Goal: Task Accomplishment & Management: Complete application form

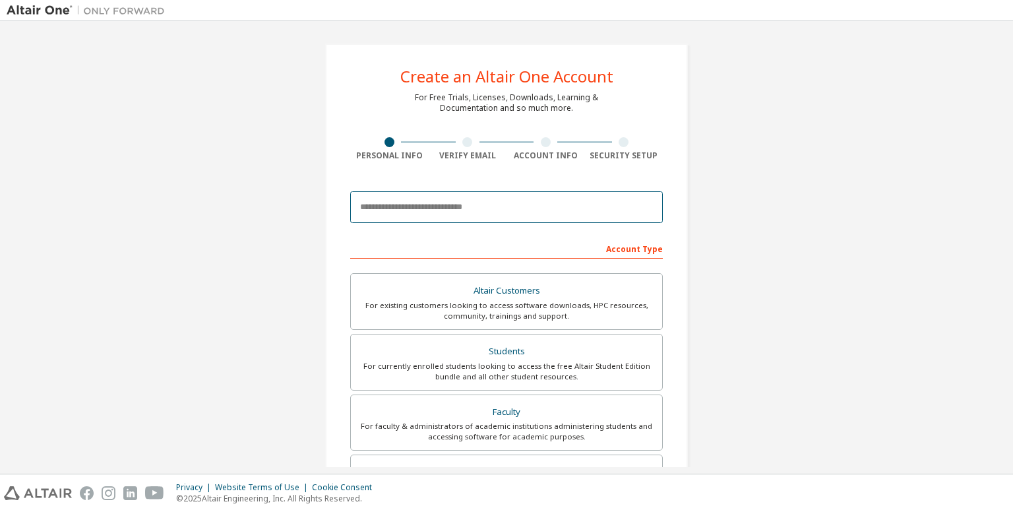
click at [462, 200] on input "email" at bounding box center [506, 207] width 313 height 32
type input "**********"
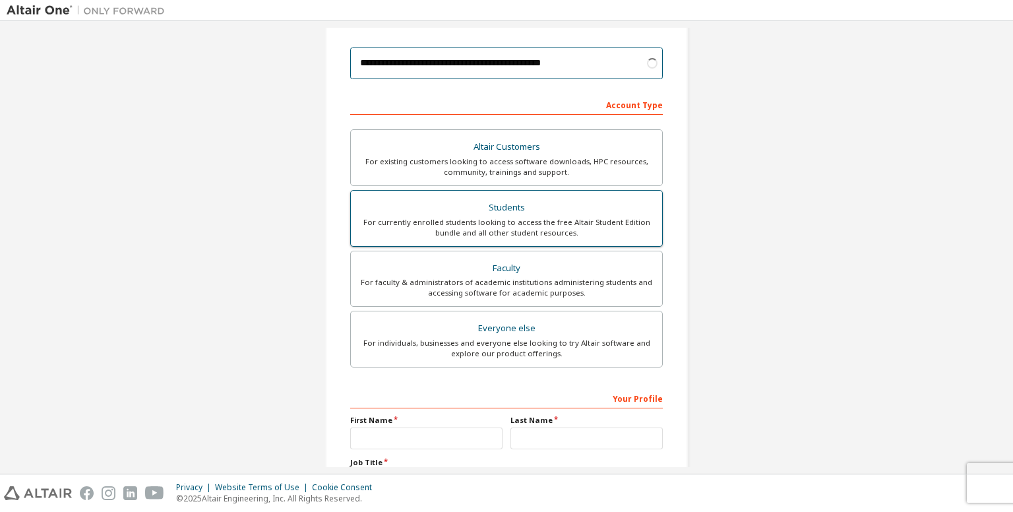
scroll to position [185, 0]
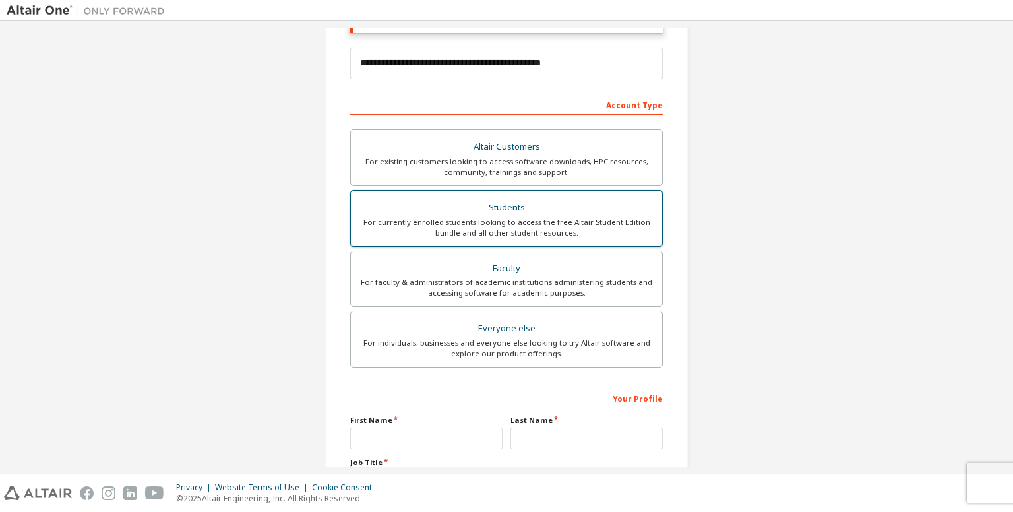
click at [507, 217] on div "For currently enrolled students looking to access the free Altair Student Editi…" at bounding box center [506, 227] width 295 height 21
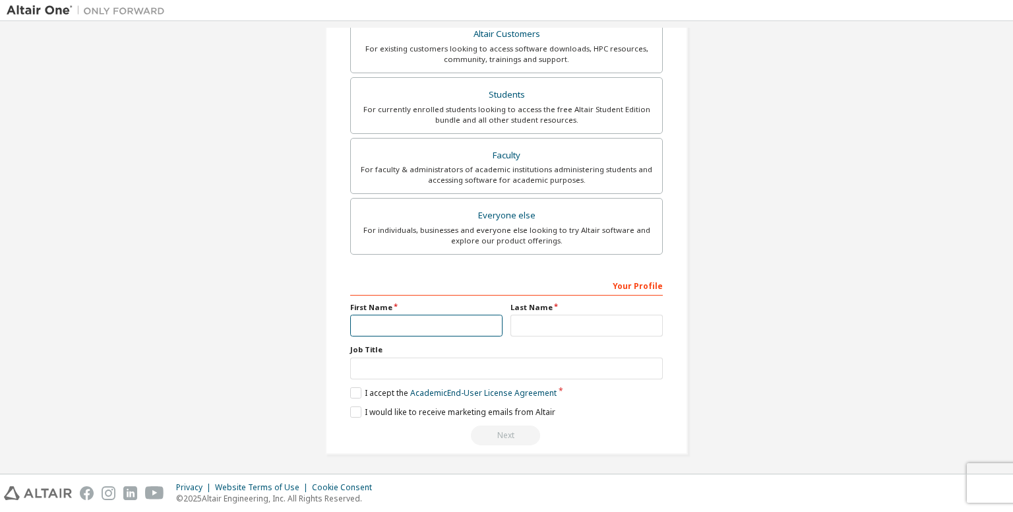
click at [426, 326] on input "text" at bounding box center [426, 326] width 152 height 22
type input "****"
click at [522, 321] on input "text" at bounding box center [586, 326] width 152 height 22
type input "*******"
click at [378, 390] on label "I accept the Academic End-User License Agreement" at bounding box center [453, 392] width 206 height 11
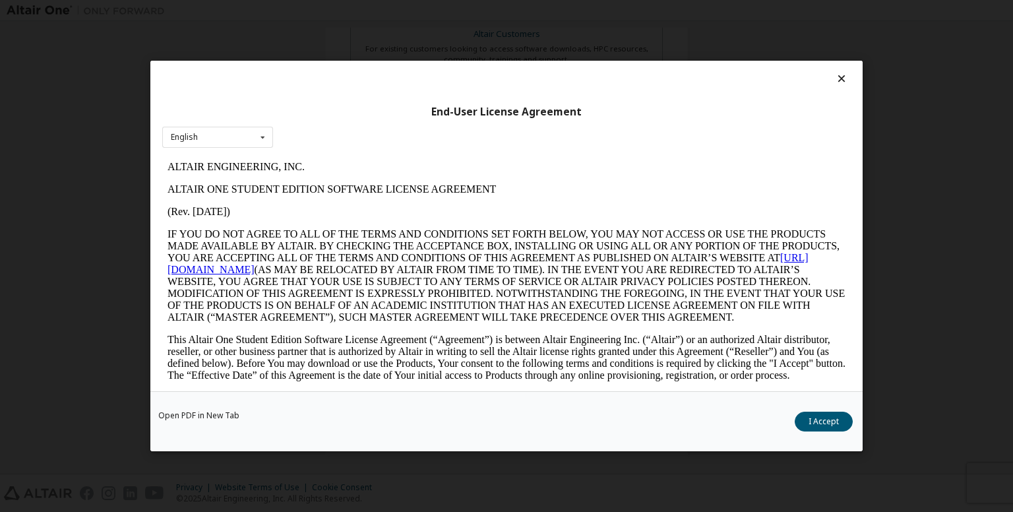
scroll to position [0, 0]
click at [814, 427] on button "I Accept" at bounding box center [824, 422] width 58 height 20
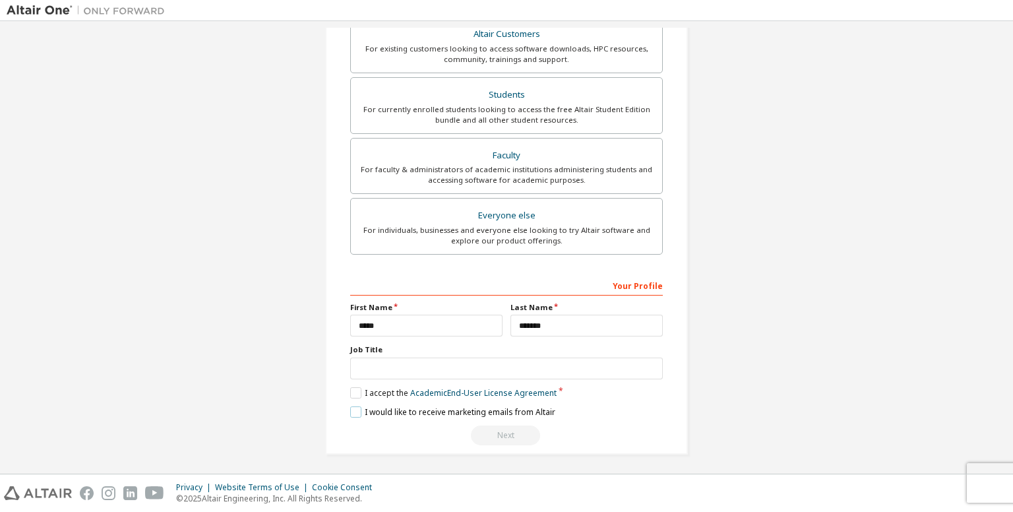
click at [365, 408] on label "I would like to receive marketing emails from Altair" at bounding box center [452, 411] width 205 height 11
click at [461, 413] on label "I would like to receive marketing emails from Altair" at bounding box center [452, 411] width 205 height 11
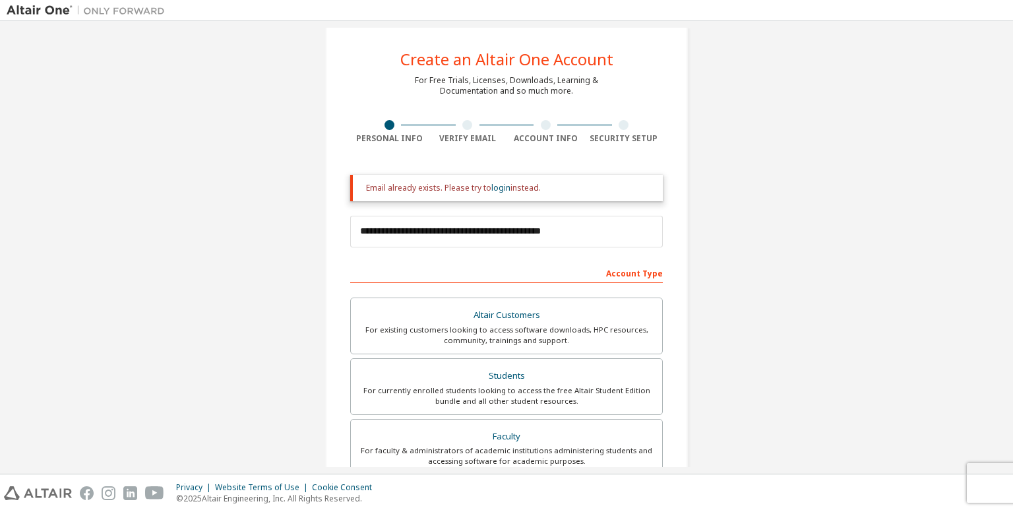
scroll to position [16, 0]
click at [554, 234] on input "**********" at bounding box center [506, 233] width 313 height 32
click at [499, 193] on link "login" at bounding box center [500, 188] width 19 height 11
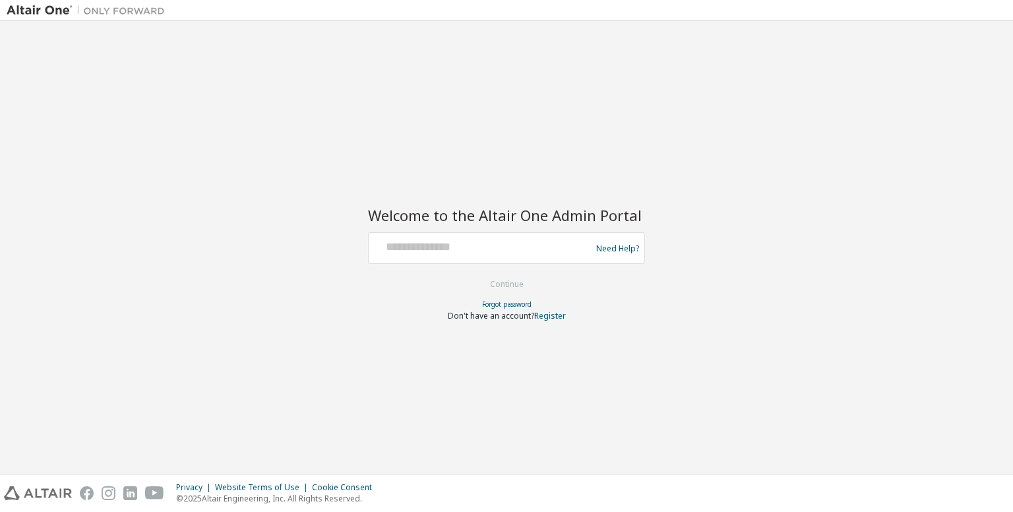
click at [459, 254] on div at bounding box center [482, 247] width 216 height 25
click at [445, 238] on input "text" at bounding box center [482, 244] width 216 height 19
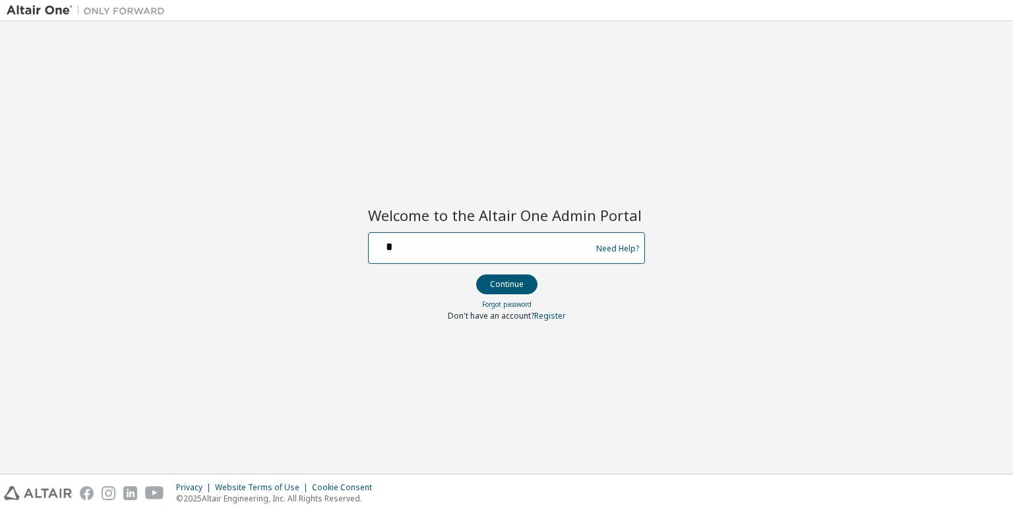
type input "**********"
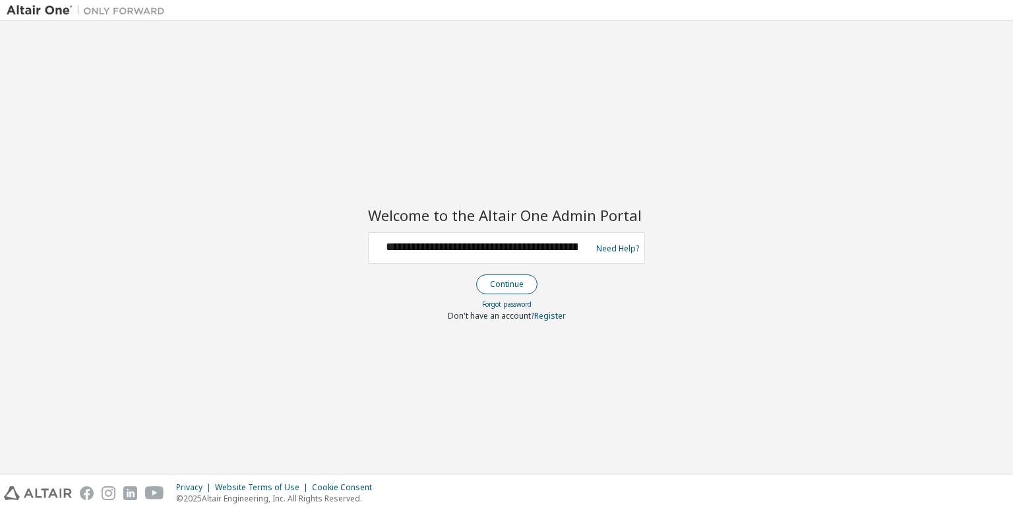
click at [499, 287] on button "Continue" at bounding box center [506, 284] width 61 height 20
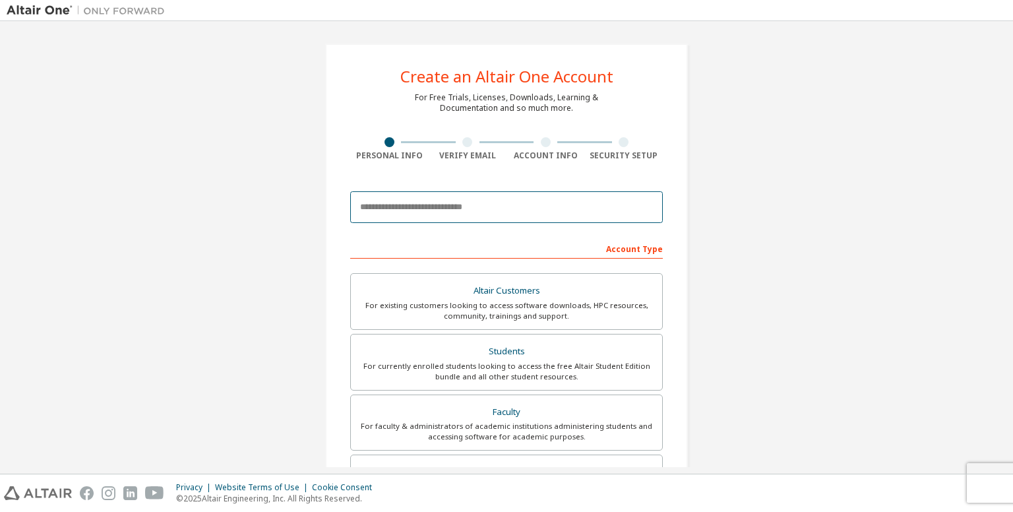
click at [433, 211] on input "email" at bounding box center [506, 207] width 313 height 32
type input "**********"
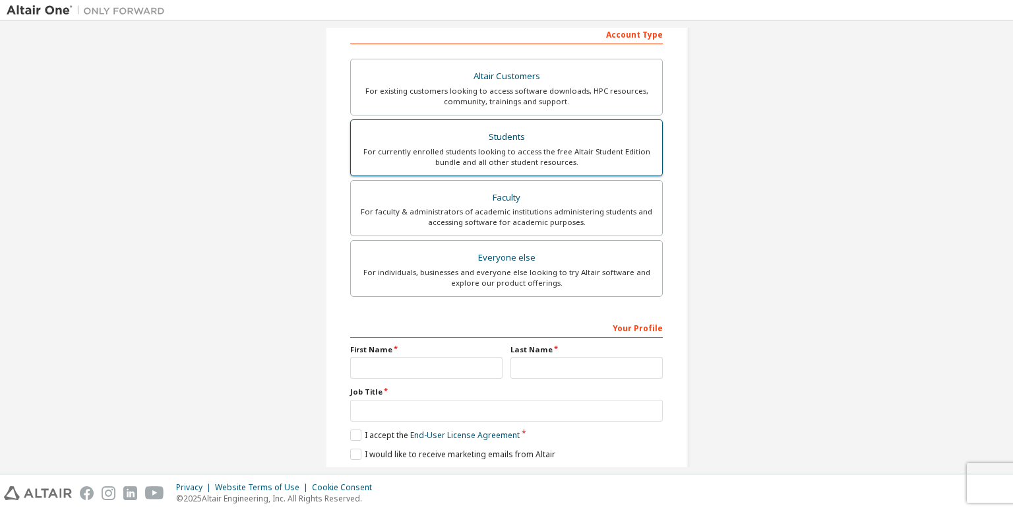
scroll to position [298, 0]
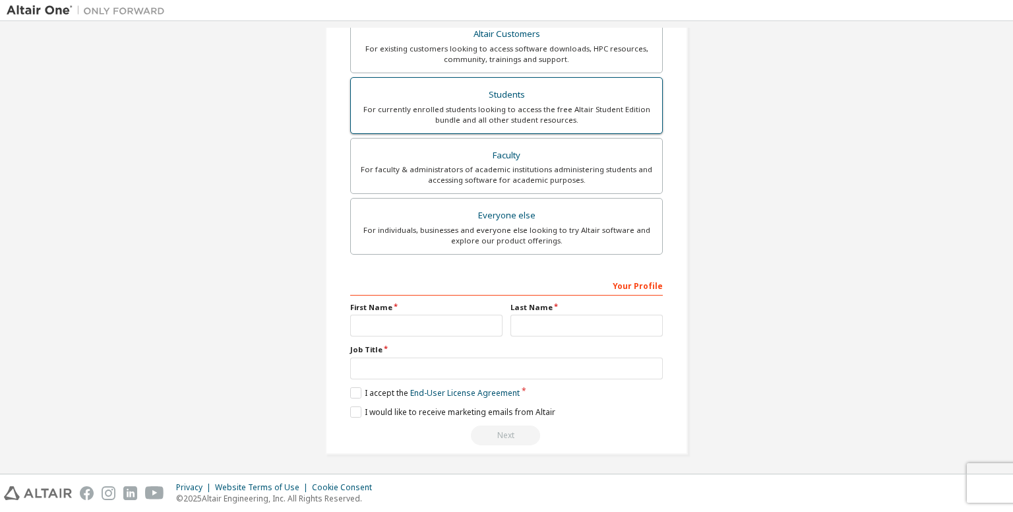
click at [554, 104] on div "For currently enrolled students looking to access the free Altair Student Editi…" at bounding box center [506, 114] width 295 height 21
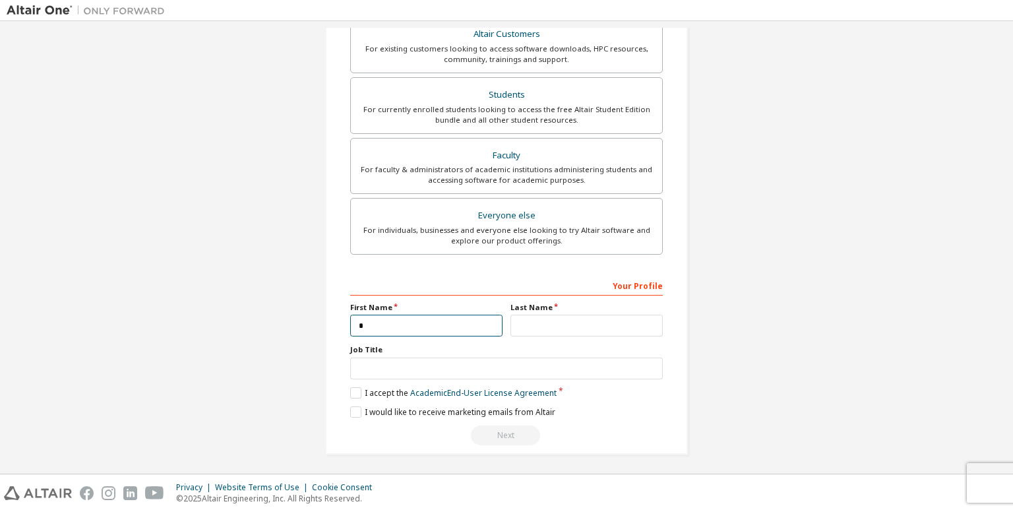
click at [426, 323] on input "*" at bounding box center [426, 326] width 152 height 22
type input "*"
type input "****"
click at [514, 323] on input "text" at bounding box center [586, 326] width 152 height 22
type input "*******"
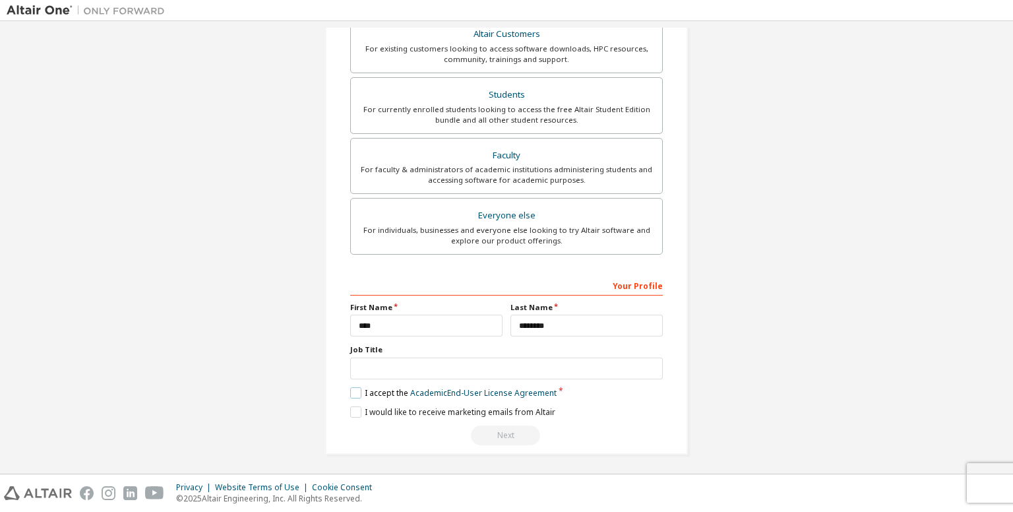
click at [377, 389] on label "I accept the Academic End-User License Agreement" at bounding box center [453, 392] width 206 height 11
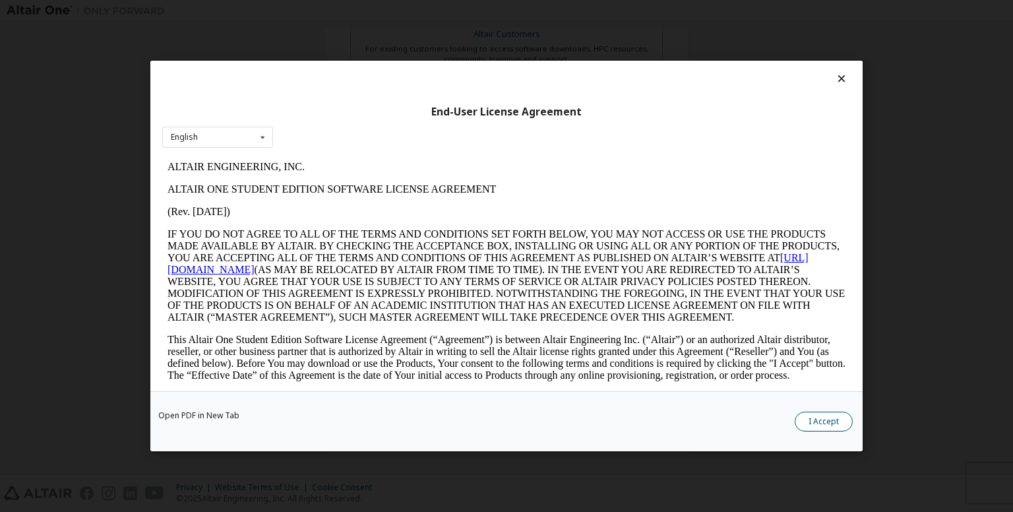
scroll to position [0, 0]
click at [822, 423] on button "I Accept" at bounding box center [824, 422] width 58 height 20
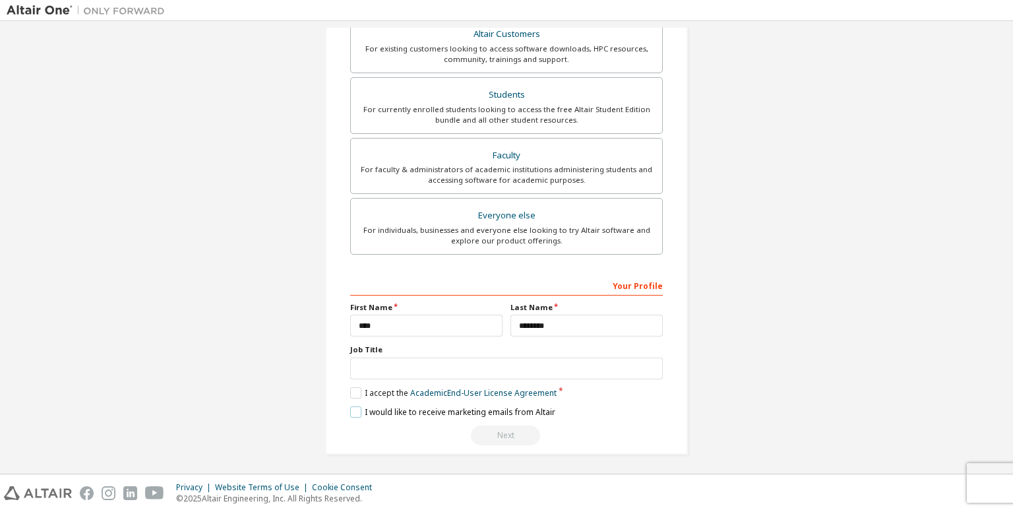
click at [496, 410] on label "I would like to receive marketing emails from Altair" at bounding box center [452, 411] width 205 height 11
click at [506, 436] on div "Next" at bounding box center [506, 435] width 313 height 20
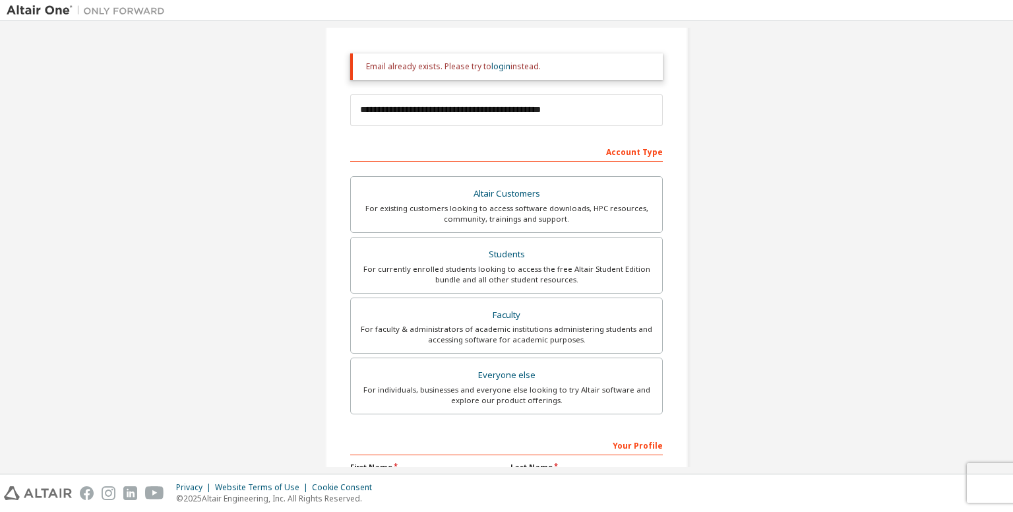
scroll to position [137, 0]
click at [503, 66] on link "login" at bounding box center [500, 67] width 19 height 11
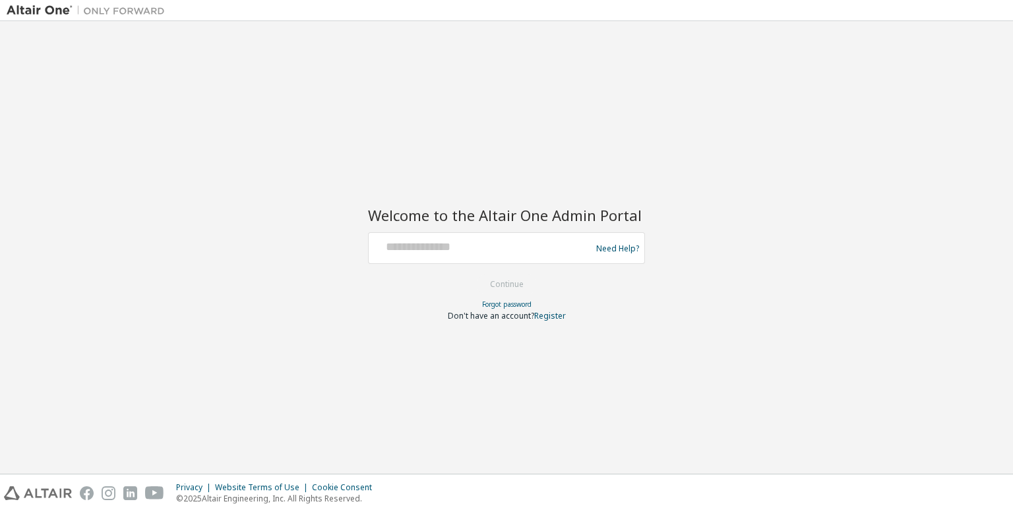
click at [485, 262] on div "Need Help?" at bounding box center [506, 248] width 277 height 32
click at [451, 251] on input "text" at bounding box center [482, 244] width 216 height 19
type input "**********"
click at [519, 288] on button "Continue" at bounding box center [506, 284] width 61 height 20
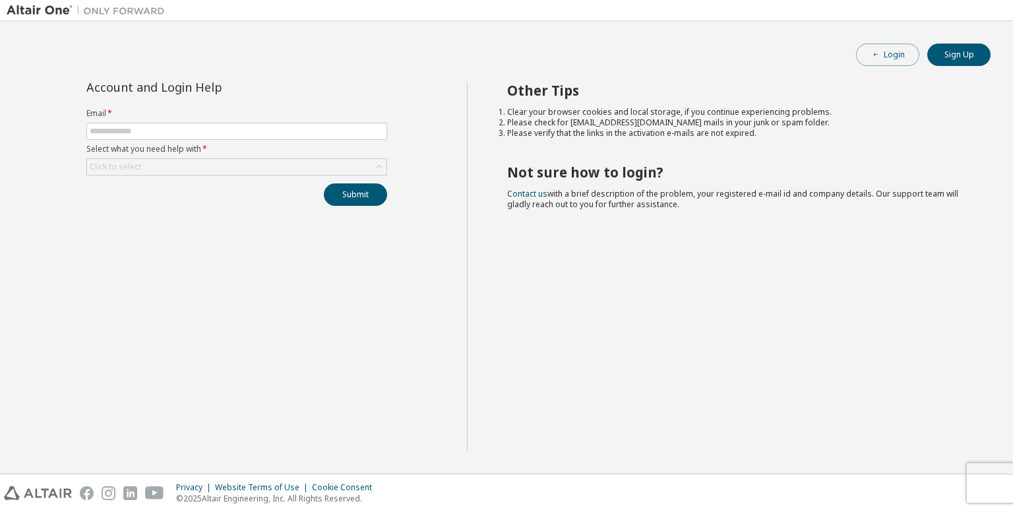
click at [908, 48] on button "Login" at bounding box center [887, 55] width 63 height 22
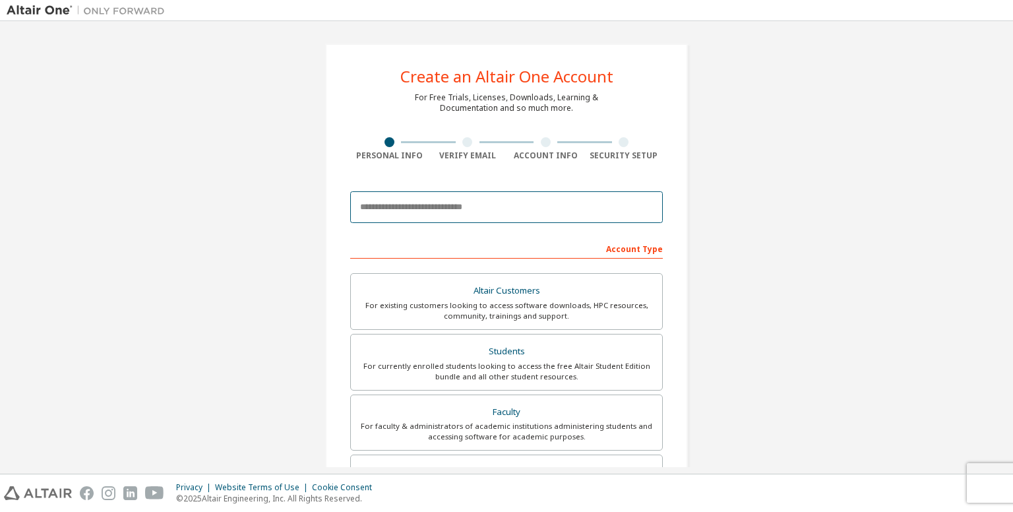
click at [507, 214] on input "email" at bounding box center [506, 207] width 313 height 32
type input "**********"
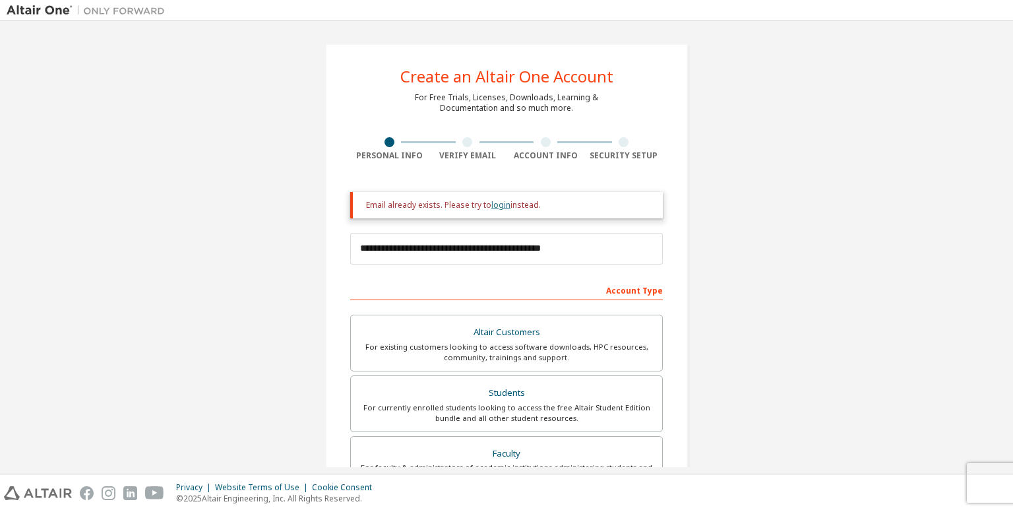
click at [499, 206] on link "login" at bounding box center [500, 204] width 19 height 11
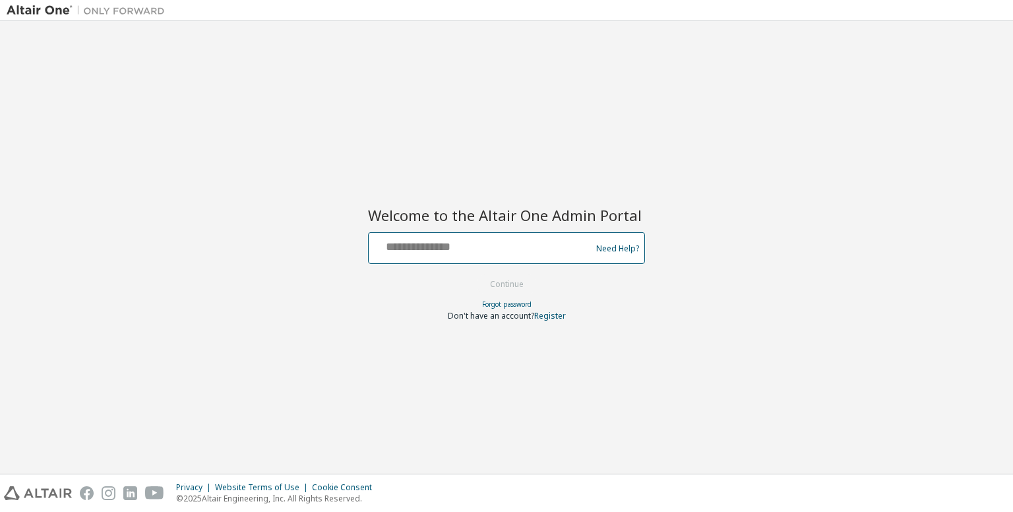
click at [468, 248] on input "text" at bounding box center [482, 244] width 216 height 19
type input "**********"
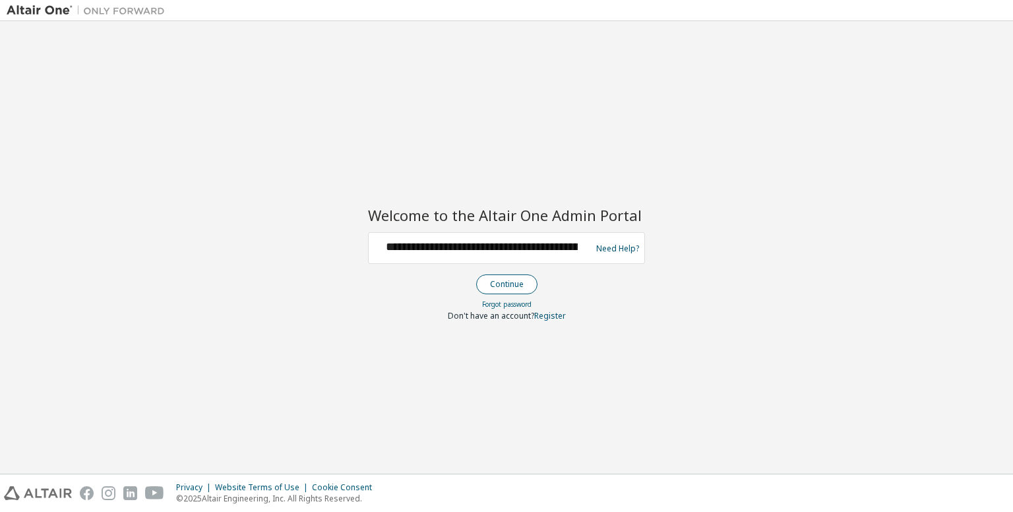
click at [513, 291] on button "Continue" at bounding box center [506, 284] width 61 height 20
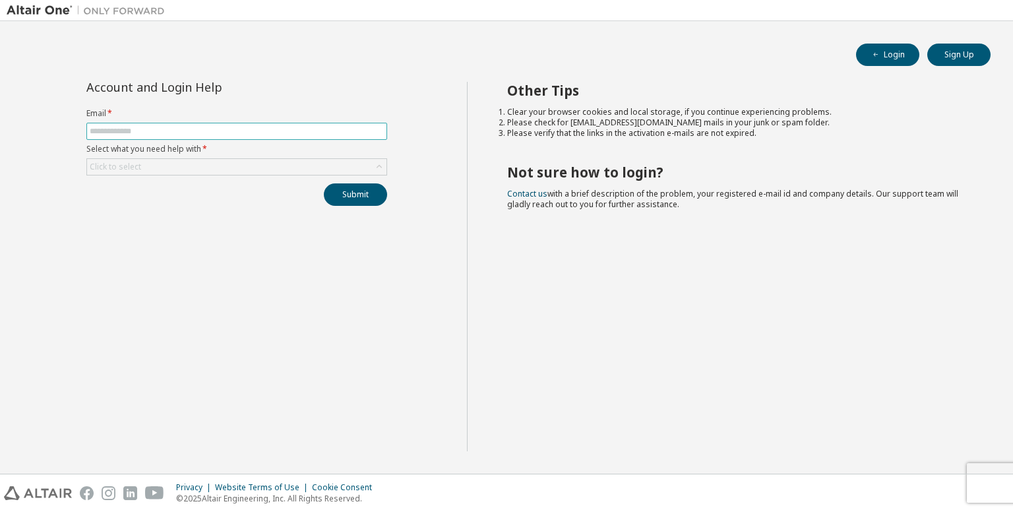
click at [225, 133] on input "text" at bounding box center [237, 131] width 294 height 11
type input "**********"
click at [199, 162] on div "Click to select" at bounding box center [236, 167] width 299 height 16
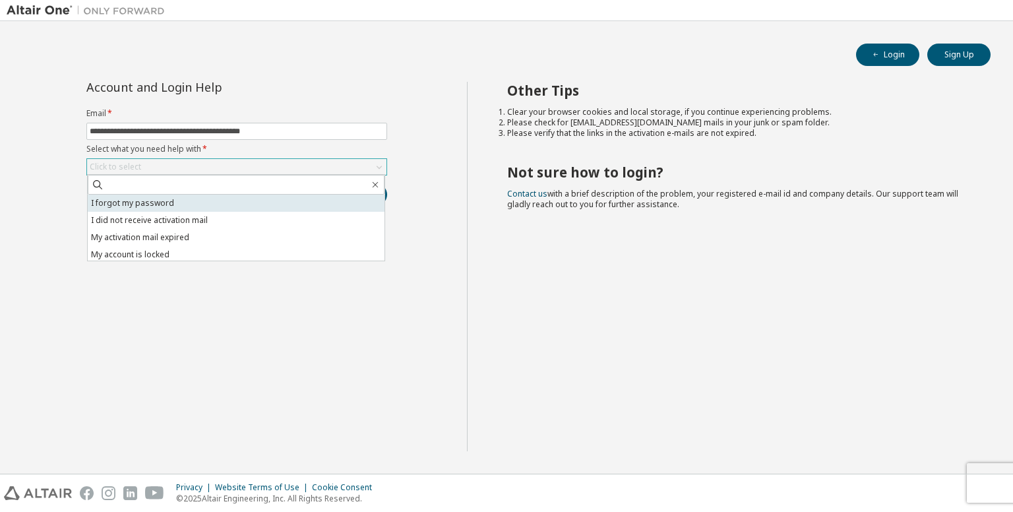
click at [179, 200] on li "I forgot my password" at bounding box center [236, 203] width 297 height 17
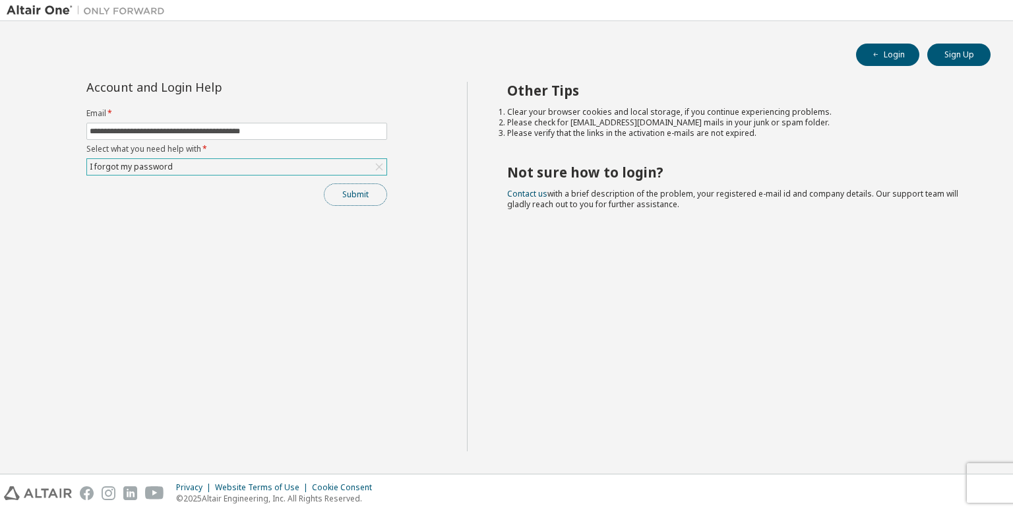
click at [344, 195] on button "Submit" at bounding box center [355, 194] width 63 height 22
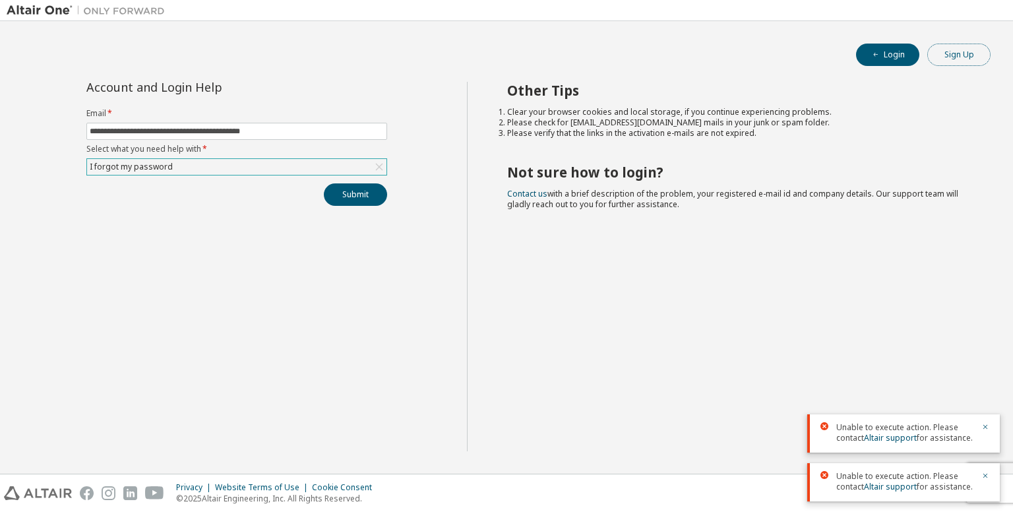
click at [958, 53] on button "Sign Up" at bounding box center [958, 55] width 63 height 22
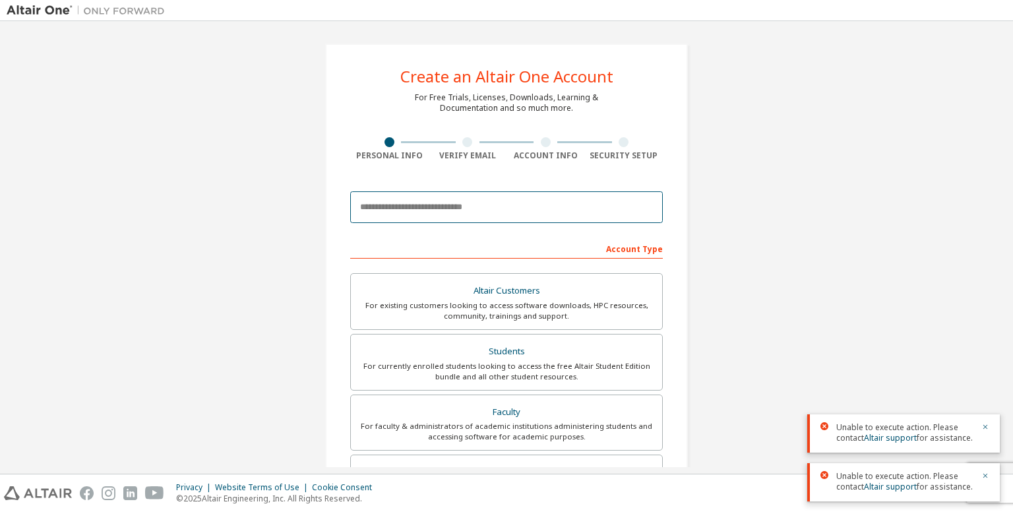
click at [476, 200] on input "email" at bounding box center [506, 207] width 313 height 32
type input "**********"
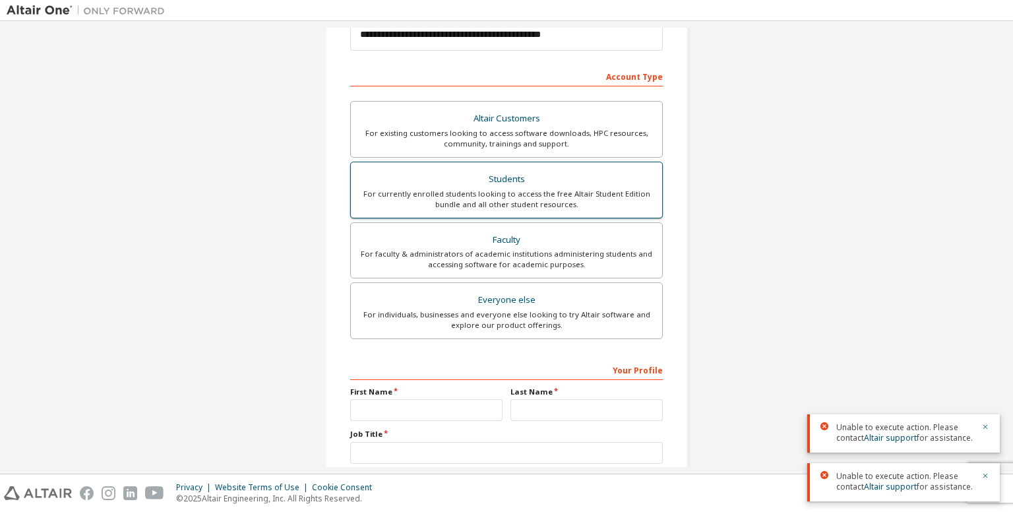
scroll to position [255, 0]
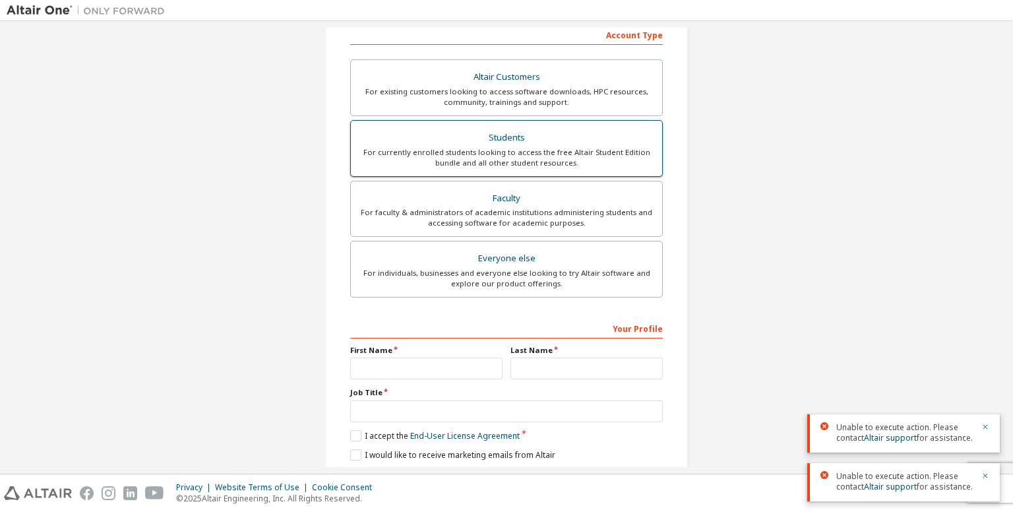
click at [532, 159] on div "For currently enrolled students looking to access the free Altair Student Editi…" at bounding box center [506, 157] width 295 height 21
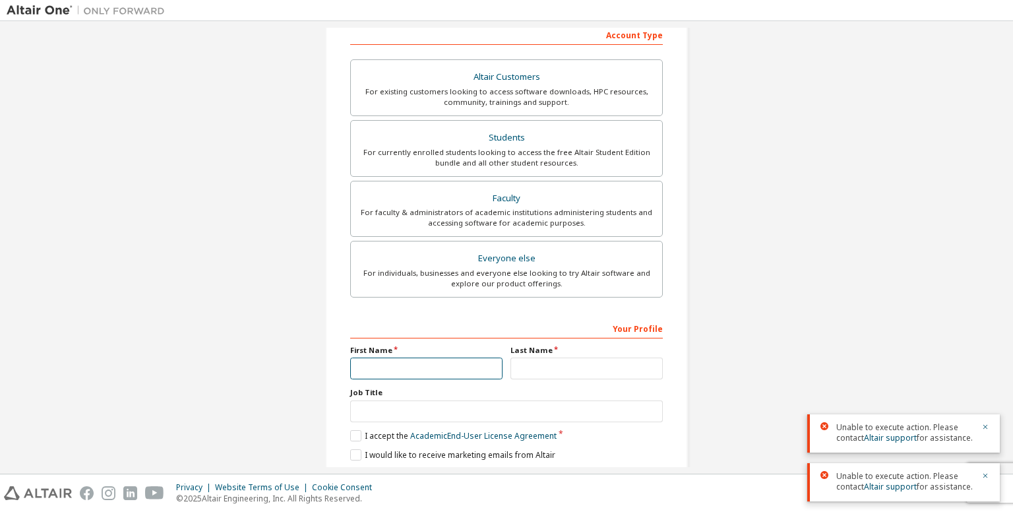
click at [470, 373] on input "text" at bounding box center [426, 368] width 152 height 22
type input "****"
click at [567, 364] on input "text" at bounding box center [586, 368] width 152 height 22
type input "*******"
click at [387, 432] on label "I accept the Academic End-User License Agreement" at bounding box center [453, 435] width 206 height 11
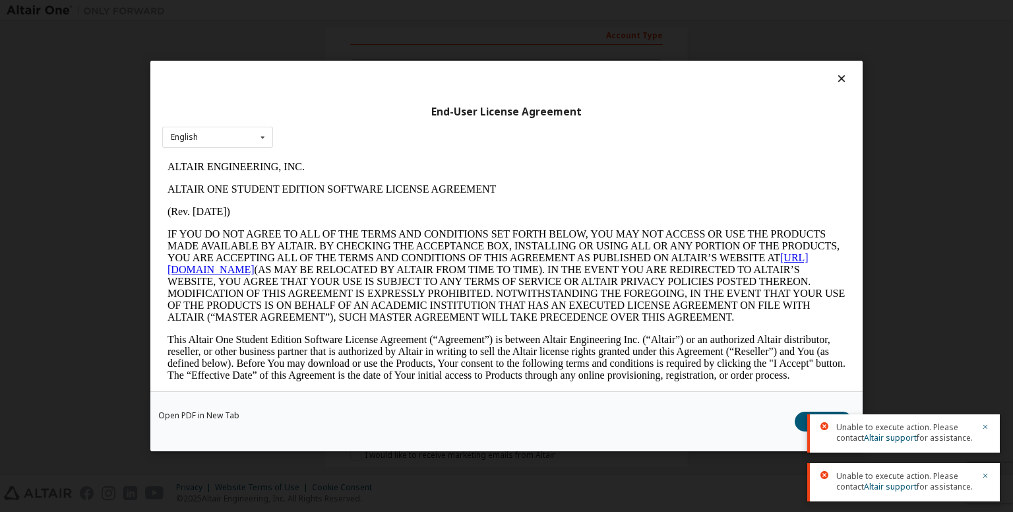
scroll to position [0, 0]
click at [803, 423] on button "I Accept" at bounding box center [824, 422] width 58 height 20
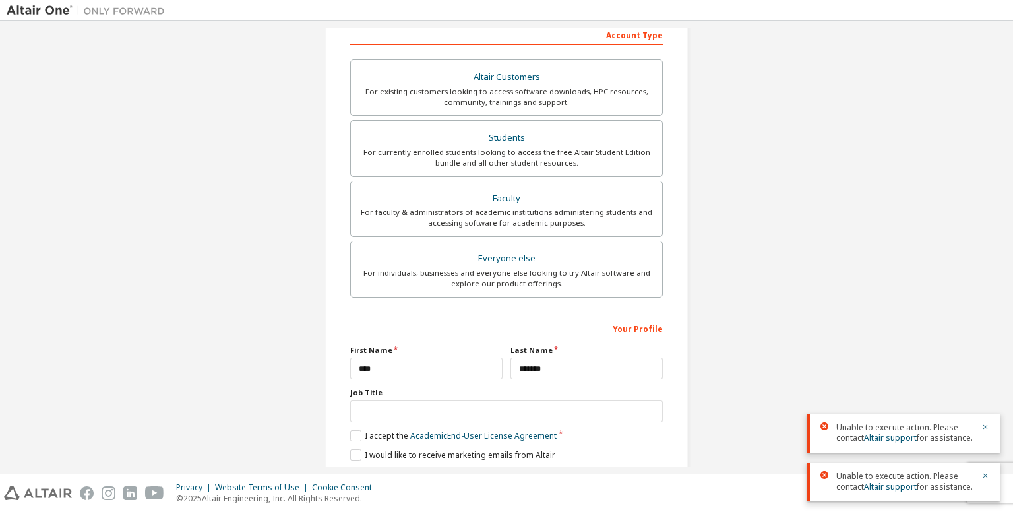
scroll to position [298, 0]
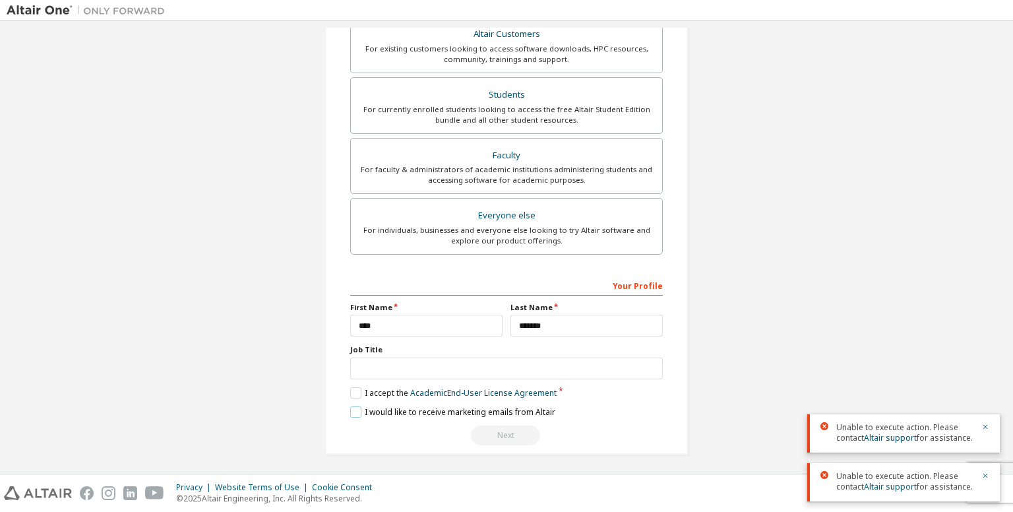
click at [381, 411] on label "I would like to receive marketing emails from Altair" at bounding box center [452, 411] width 205 height 11
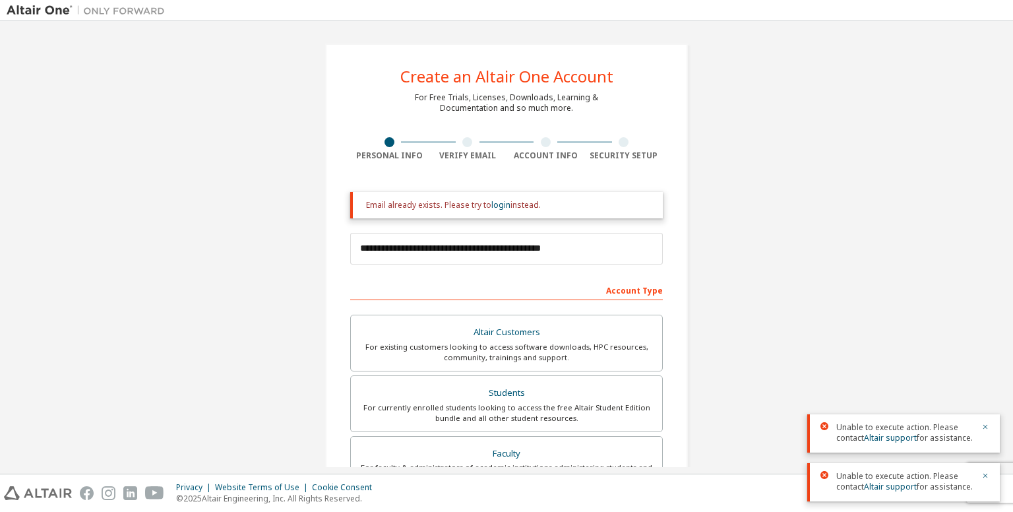
click at [430, 206] on div "Email already exists. Please try to login instead." at bounding box center [509, 205] width 286 height 11
drag, startPoint x: 838, startPoint y: 429, endPoint x: 979, endPoint y: 451, distance: 142.8
click at [979, 451] on div "Unable to execute action. Please contact Altair support for assistance." at bounding box center [903, 433] width 193 height 38
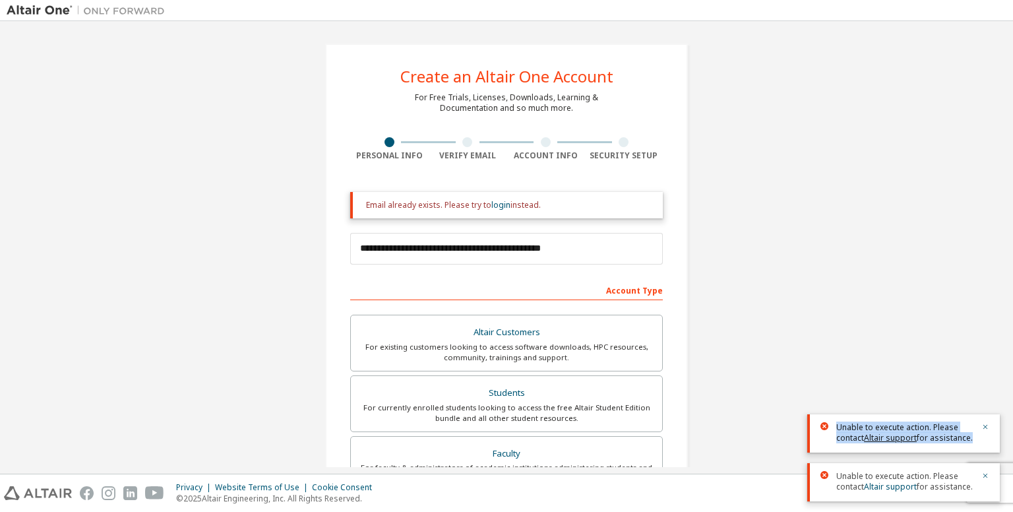
click at [898, 436] on link "Altair support" at bounding box center [890, 437] width 53 height 11
click at [894, 439] on link "Altair support" at bounding box center [890, 437] width 53 height 11
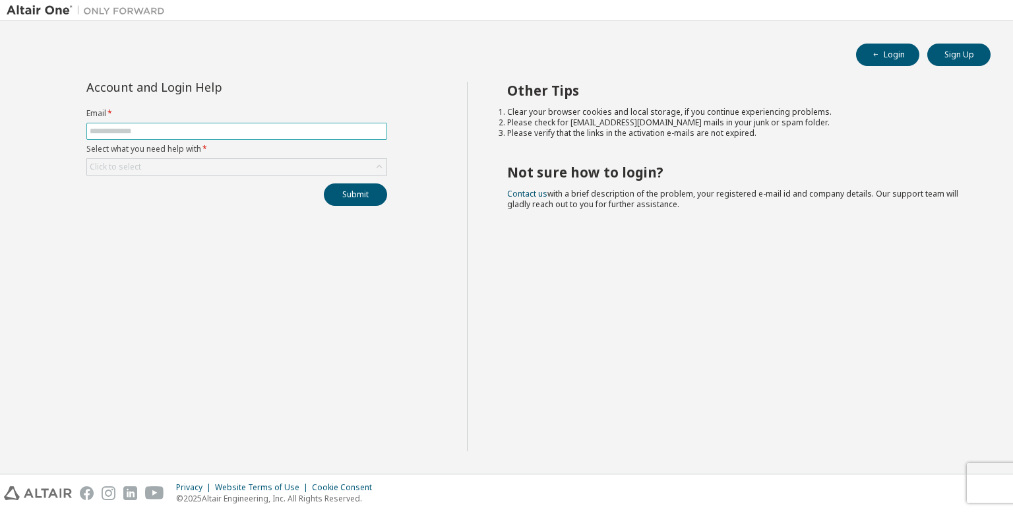
click at [264, 126] on input "text" at bounding box center [237, 131] width 294 height 11
type input "**********"
click at [216, 167] on div "Click to select" at bounding box center [236, 167] width 299 height 16
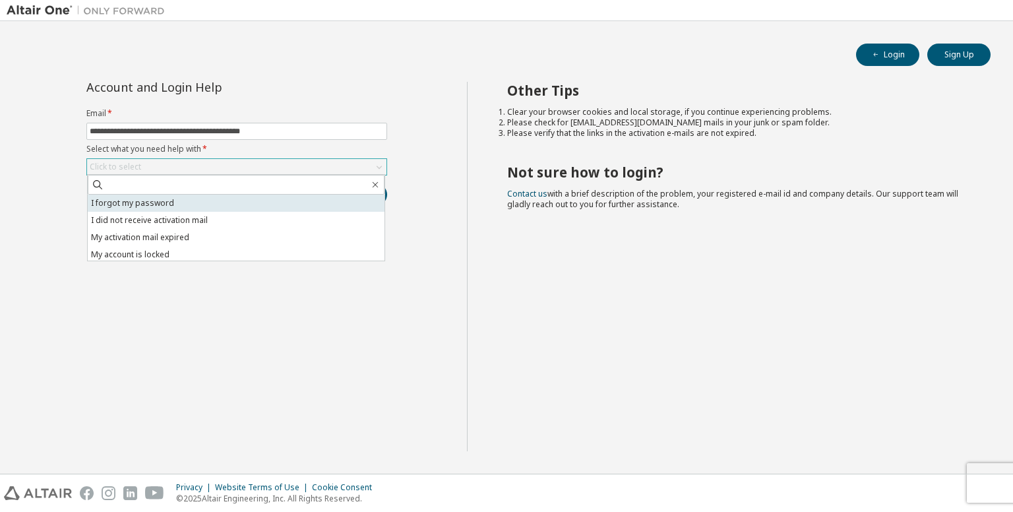
click at [196, 201] on li "I forgot my password" at bounding box center [236, 203] width 297 height 17
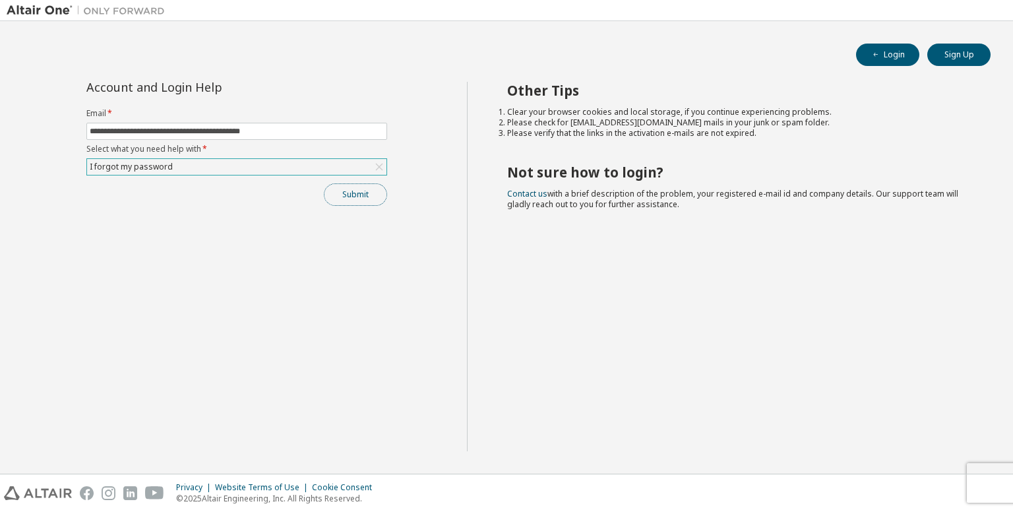
click at [365, 201] on button "Submit" at bounding box center [355, 194] width 63 height 22
click at [365, 185] on button "Submit" at bounding box center [355, 194] width 63 height 22
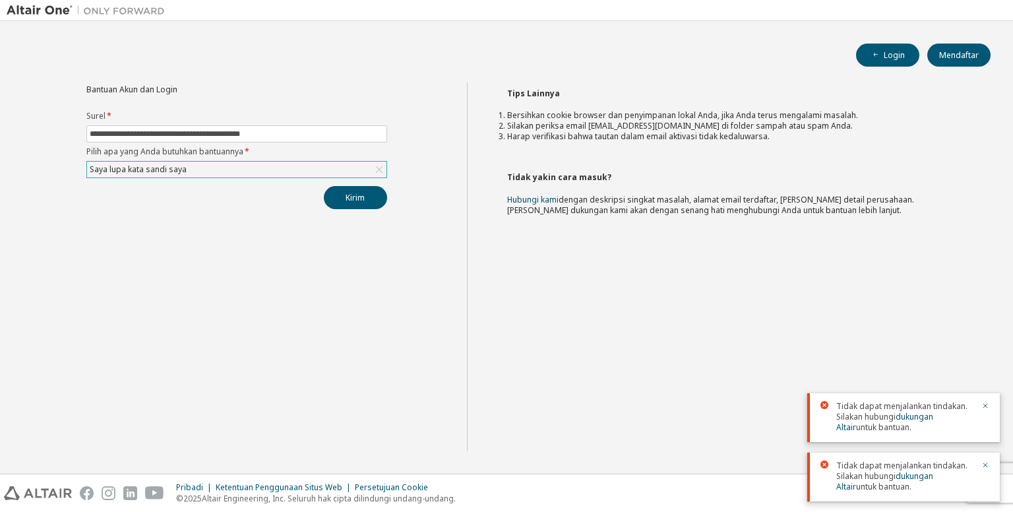
click at [622, 296] on div "Tips Lainnya Bersihkan cookie browser [PERSON_NAME] penyimpanan lokal Anda, jik…" at bounding box center [737, 266] width 540 height 369
click at [384, 194] on button "Kirim" at bounding box center [355, 197] width 63 height 23
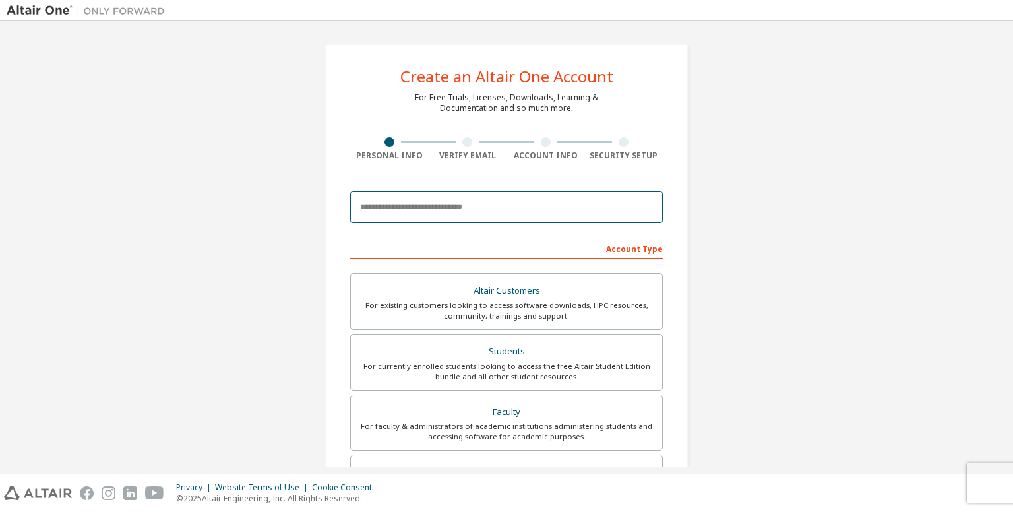
click at [429, 216] on input "email" at bounding box center [506, 207] width 313 height 32
type input "**********"
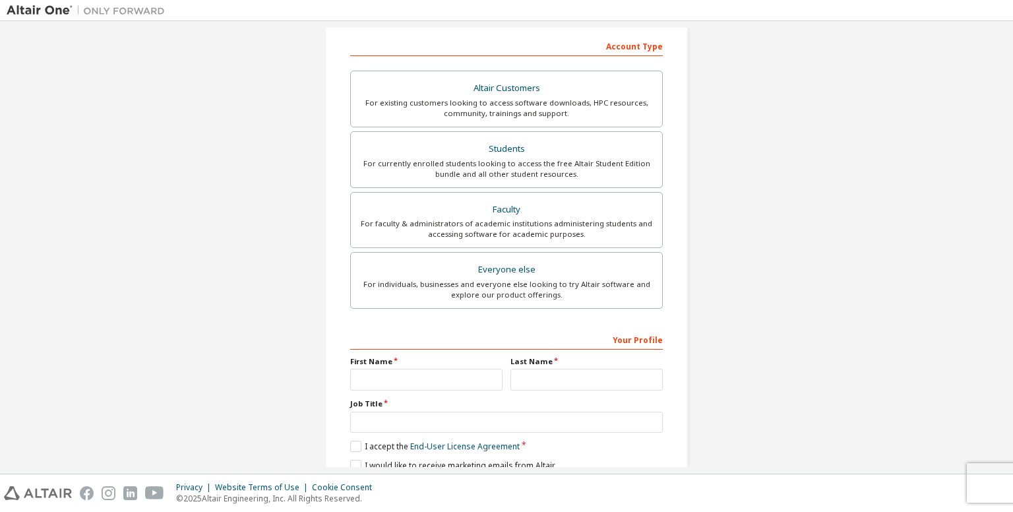
scroll to position [203, 0]
click at [503, 171] on div "For currently enrolled students looking to access the free Altair Student Editi…" at bounding box center [506, 168] width 295 height 21
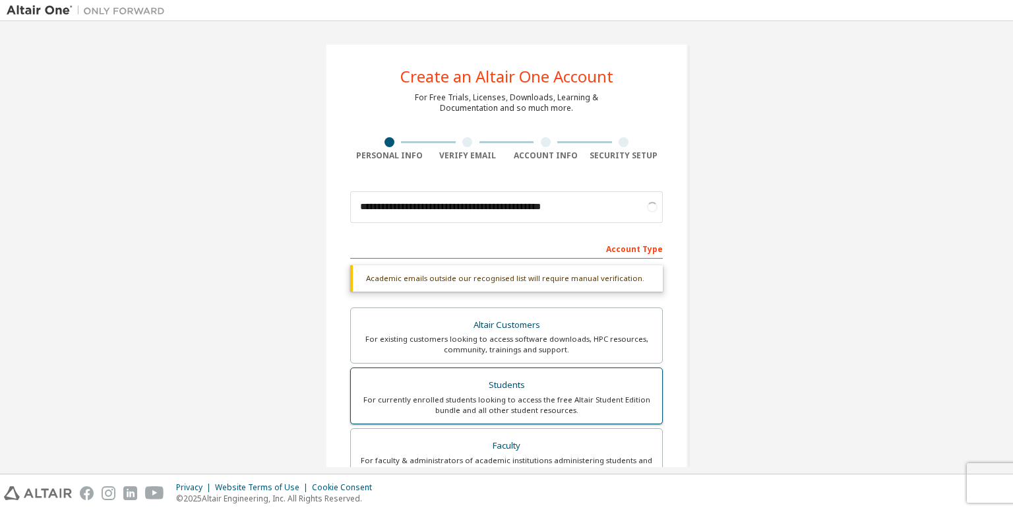
scroll to position [0, 0]
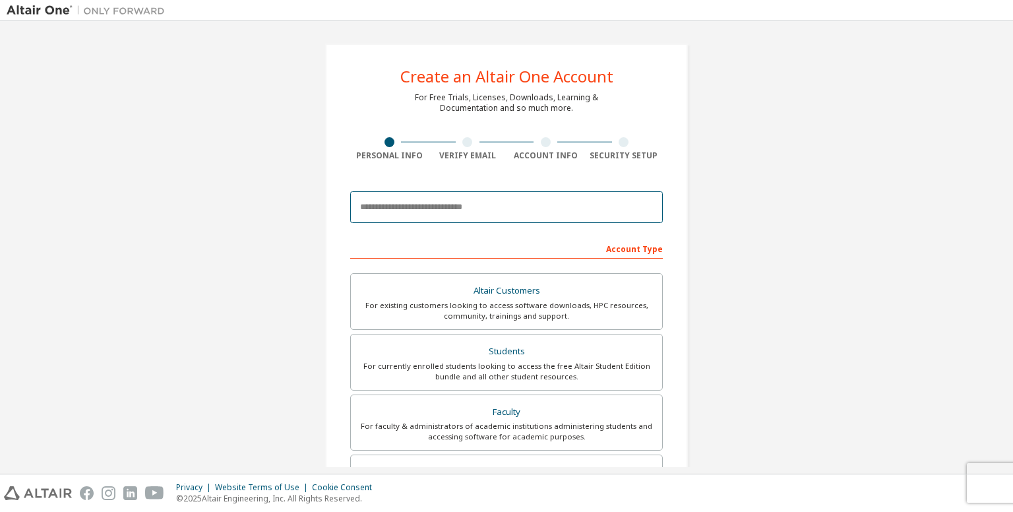
click at [485, 219] on input "email" at bounding box center [506, 207] width 313 height 32
click at [481, 208] on input "email" at bounding box center [506, 207] width 313 height 32
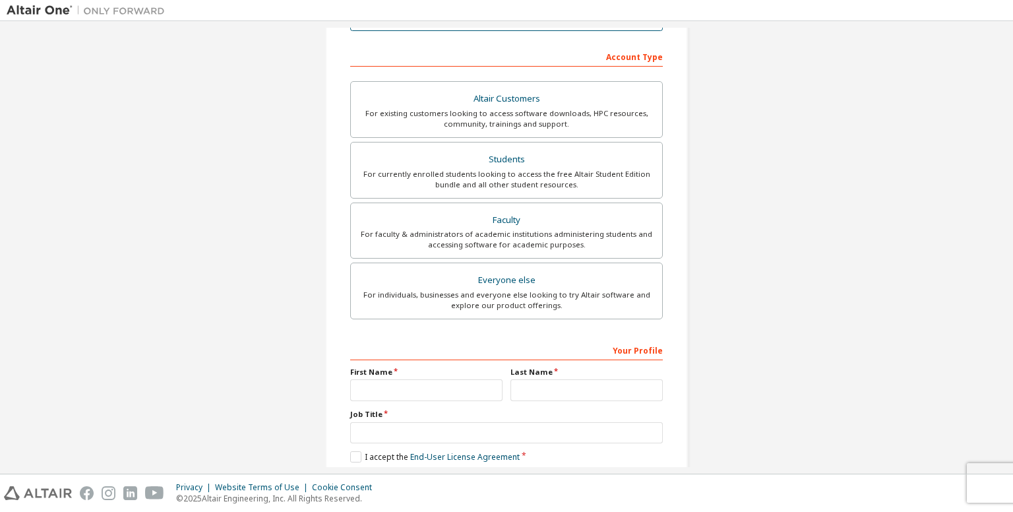
scroll to position [193, 0]
type input "**********"
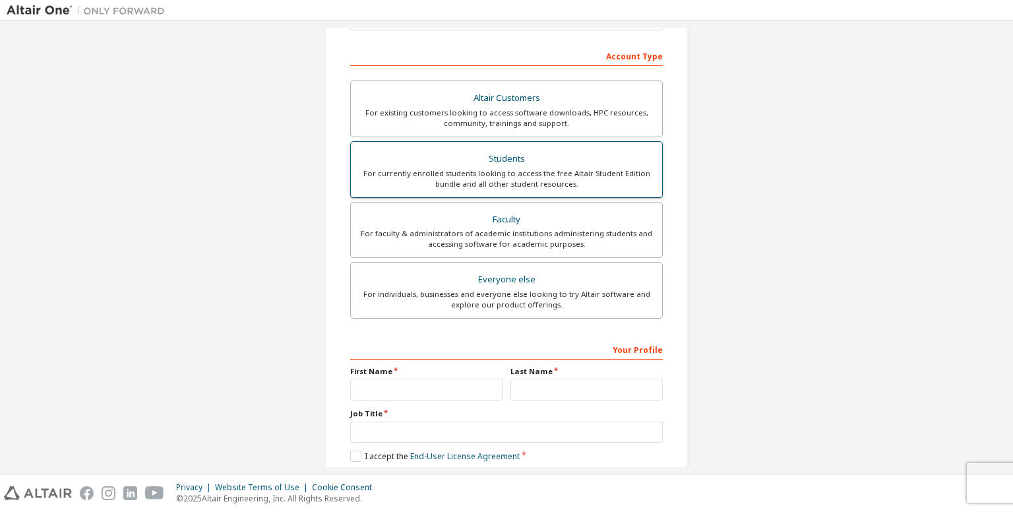
click at [525, 154] on div "Students" at bounding box center [506, 159] width 295 height 18
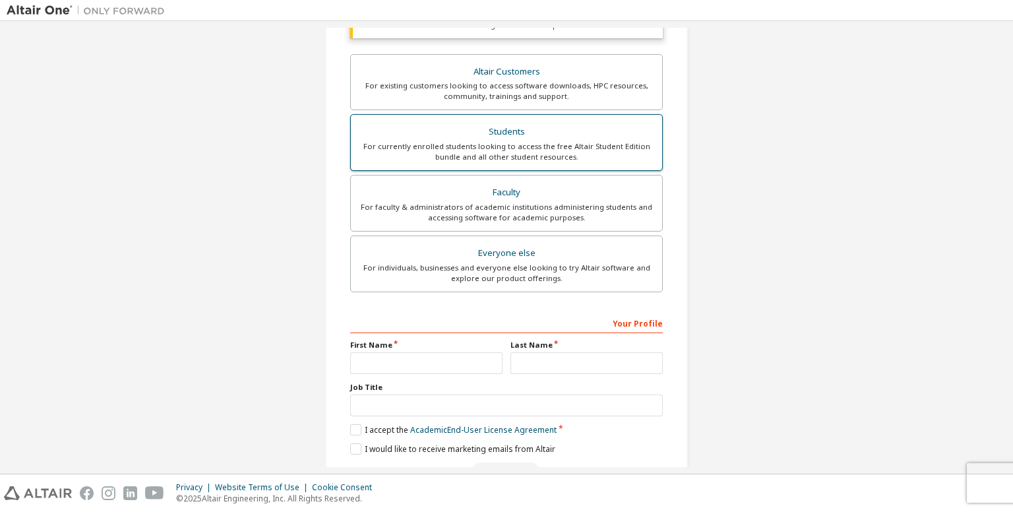
scroll to position [290, 0]
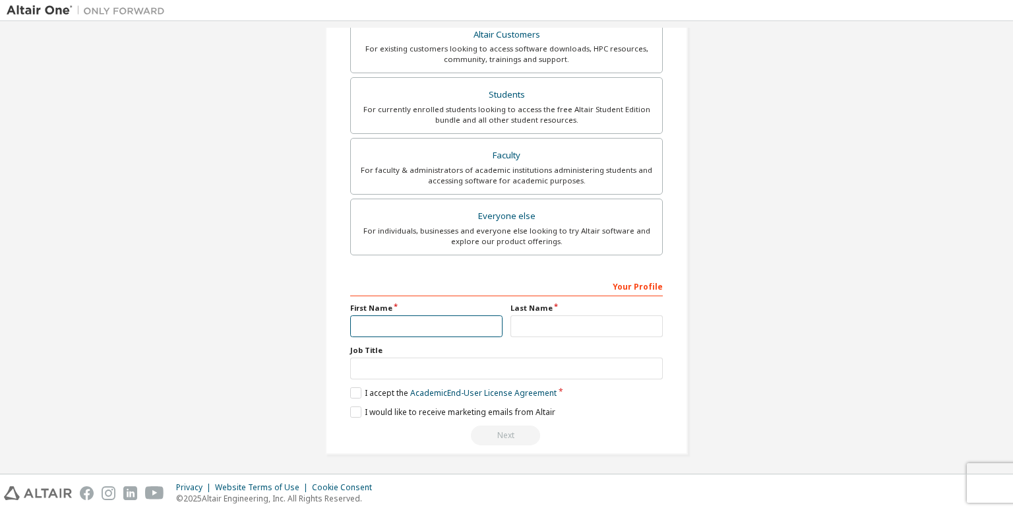
click at [464, 326] on input "text" at bounding box center [426, 326] width 152 height 22
type input "****"
click at [528, 323] on input "text" at bounding box center [586, 326] width 152 height 22
type input "*******"
click at [359, 394] on label "I accept the Academic End-User License Agreement" at bounding box center [453, 392] width 206 height 11
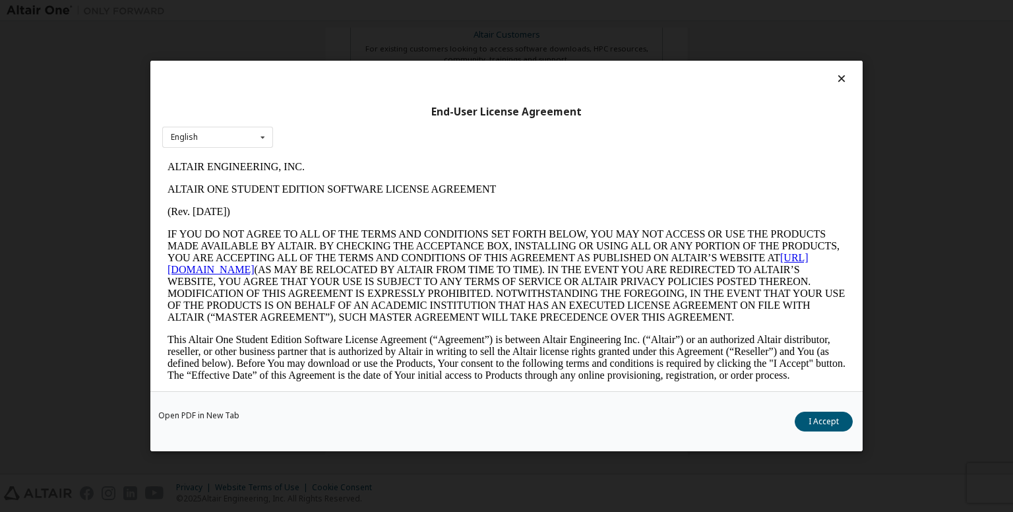
scroll to position [0, 0]
click at [831, 428] on button "I Accept" at bounding box center [824, 422] width 58 height 20
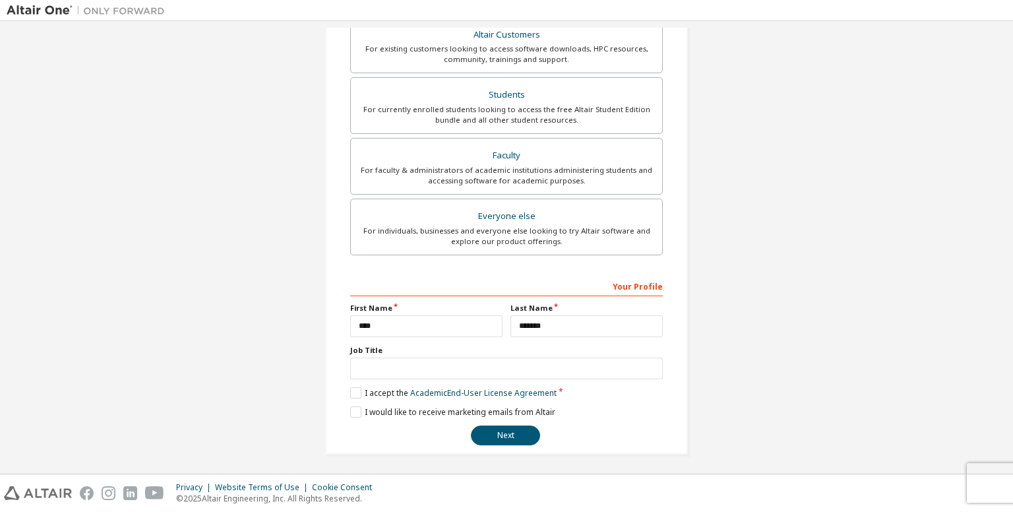
click at [416, 416] on div "**********" at bounding box center [506, 360] width 313 height 171
click at [401, 408] on label "I would like to receive marketing emails from Altair" at bounding box center [452, 411] width 205 height 11
click at [497, 435] on button "Next" at bounding box center [505, 435] width 69 height 20
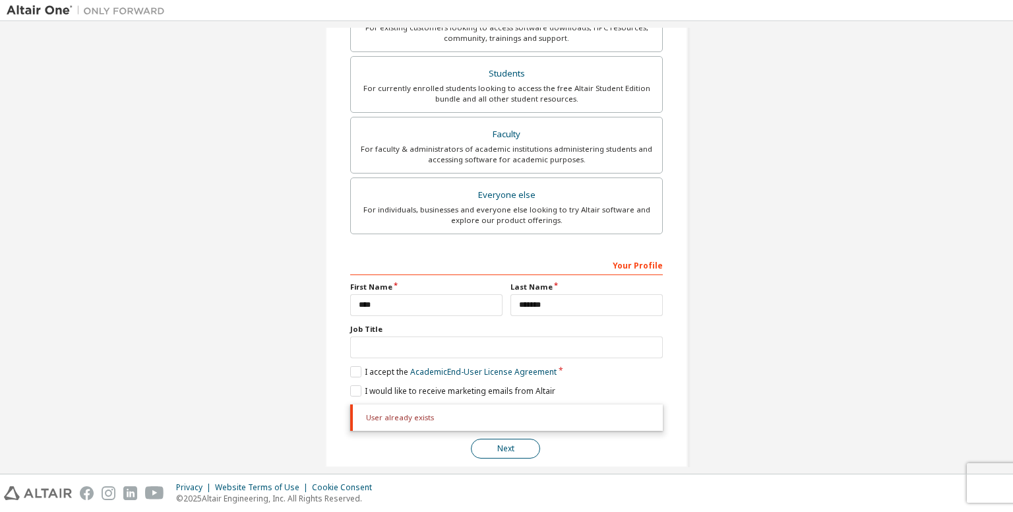
scroll to position [324, 0]
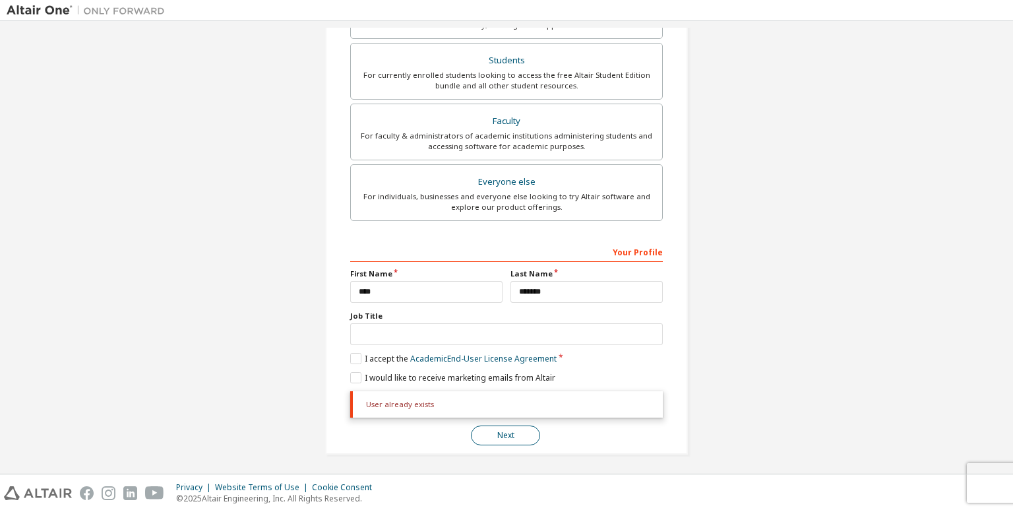
click at [500, 429] on button "Next" at bounding box center [505, 435] width 69 height 20
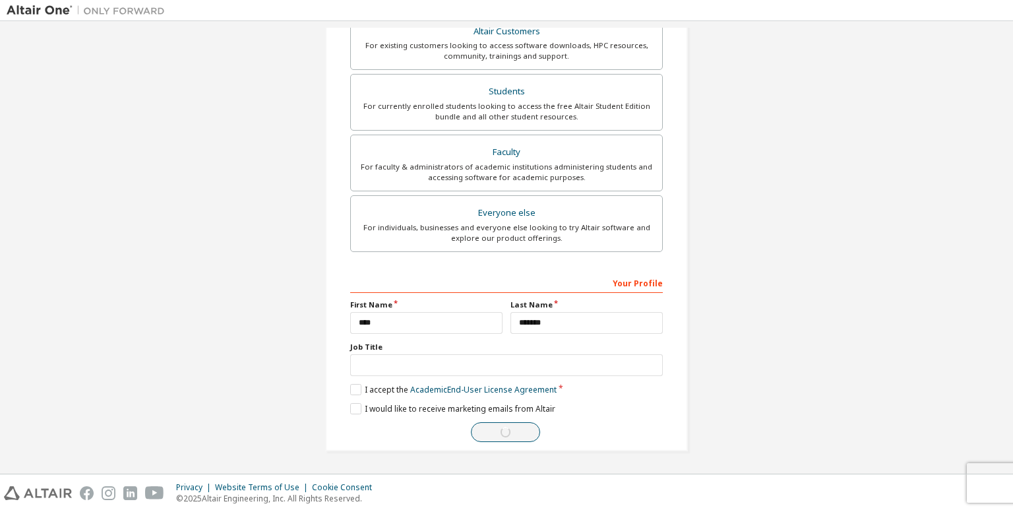
scroll to position [290, 0]
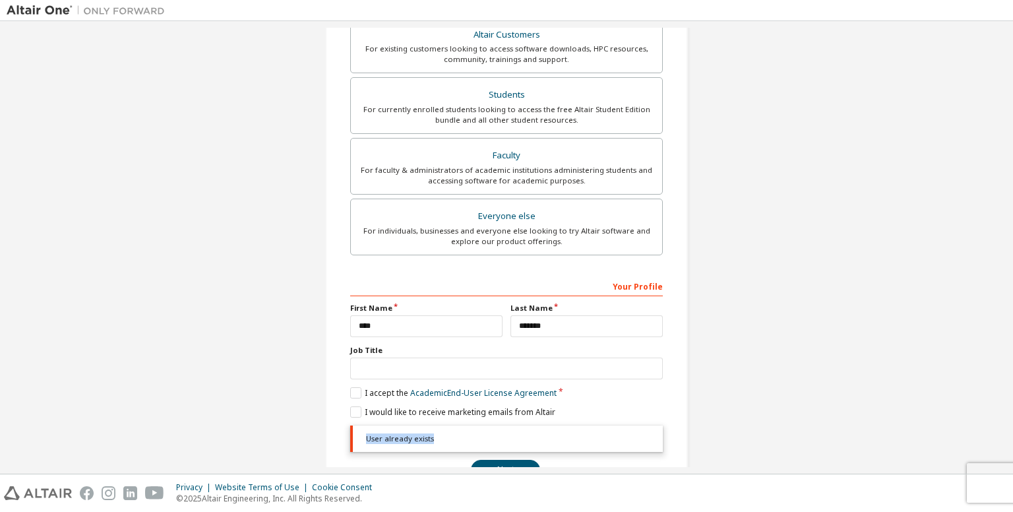
drag, startPoint x: 430, startPoint y: 433, endPoint x: 359, endPoint y: 425, distance: 71.7
click at [359, 425] on div "User already exists" at bounding box center [506, 438] width 313 height 26
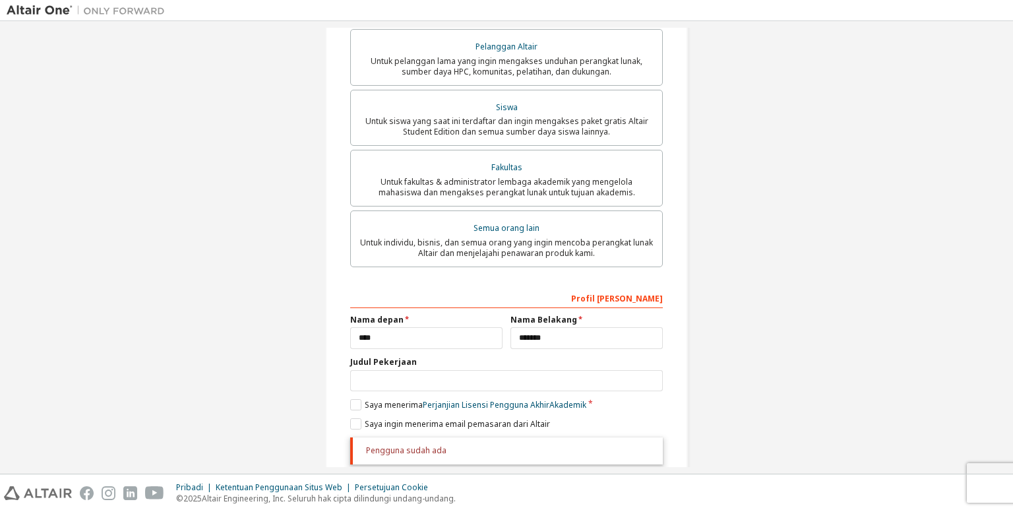
scroll to position [355, 0]
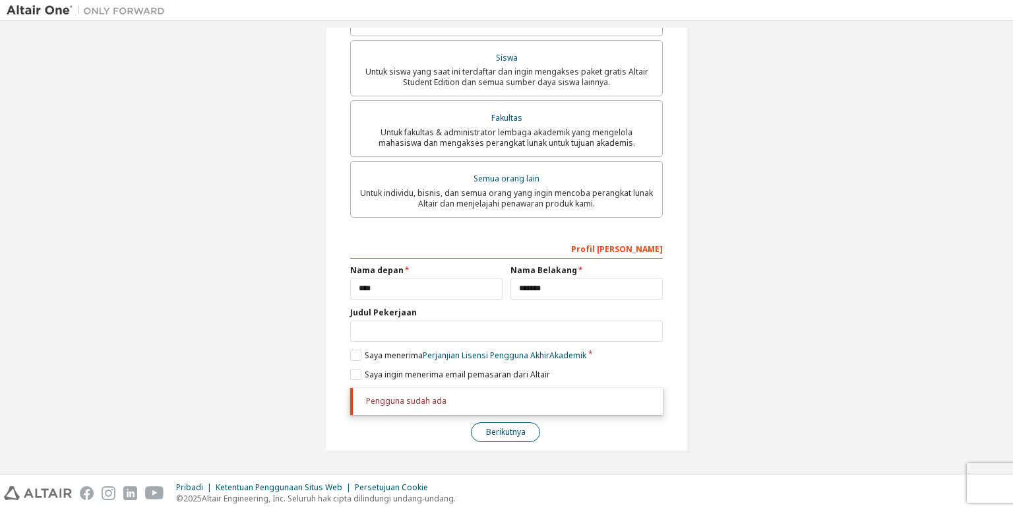
click at [496, 430] on font "Berikutnya" at bounding box center [506, 431] width 40 height 11
